Goal: Task Accomplishment & Management: Manage account settings

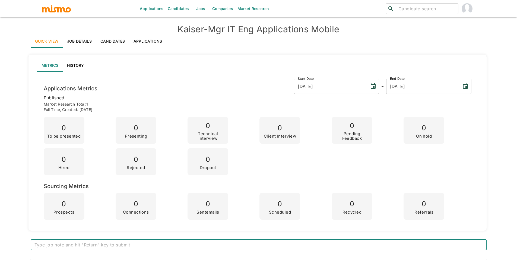
scroll to position [189, 0]
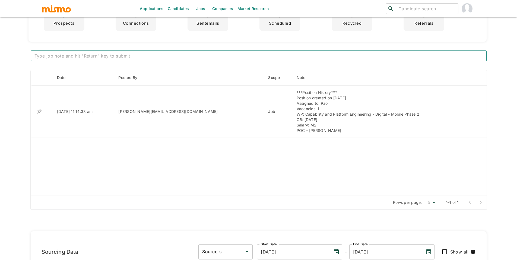
click at [145, 58] on textarea at bounding box center [258, 56] width 448 height 6
type textarea "Position to be filled internally"
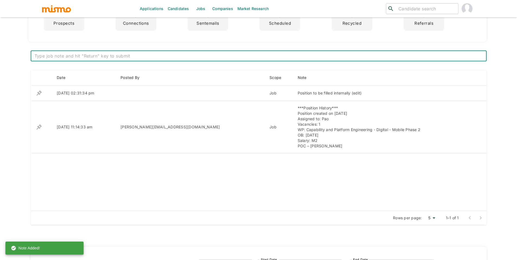
scroll to position [0, 0]
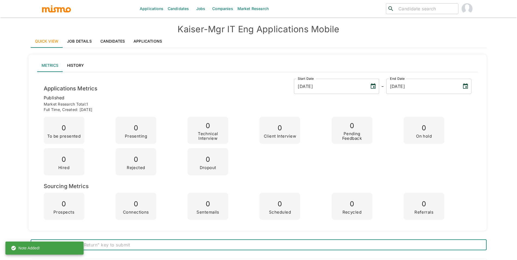
click at [197, 7] on link "Jobs" at bounding box center [200, 8] width 19 height 17
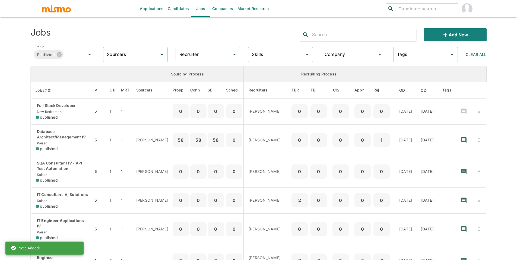
click at [325, 36] on input "text" at bounding box center [364, 34] width 104 height 9
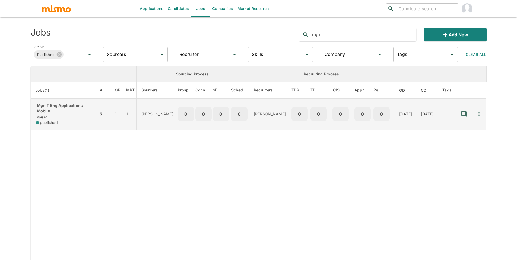
type input "mgr"
click at [478, 116] on icon "Quick Actions" at bounding box center [478, 113] width 5 height 5
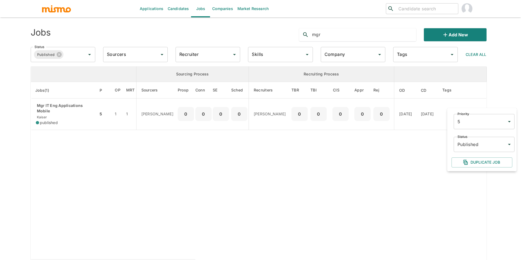
click at [483, 141] on body "Applications Candidates Jobs Companies Market Research ​ ​ Jobs mgr Add new Sta…" at bounding box center [260, 136] width 521 height 273
click at [480, 192] on li "Cancelled" at bounding box center [483, 192] width 61 height 11
